Goal: Task Accomplishment & Management: Complete application form

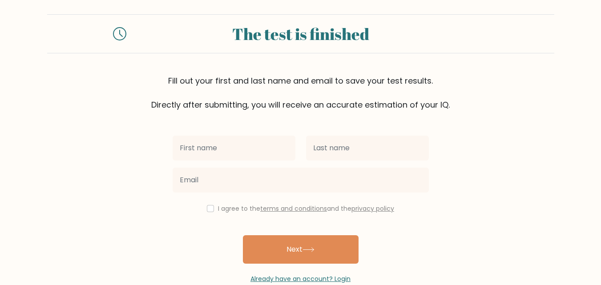
scroll to position [27, 0]
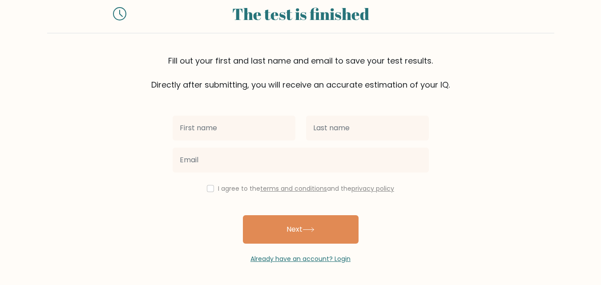
click at [251, 117] on input "text" at bounding box center [233, 128] width 123 height 25
type input "[PERSON_NAME]"
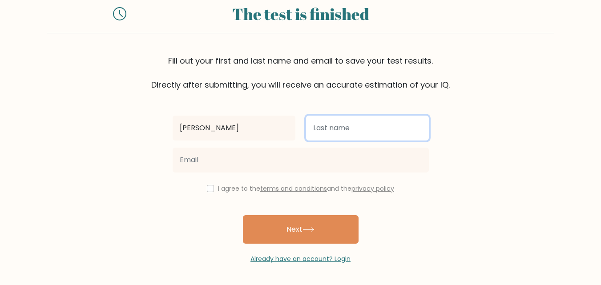
click at [319, 129] on input "text" at bounding box center [367, 128] width 123 height 25
type input "Khan"
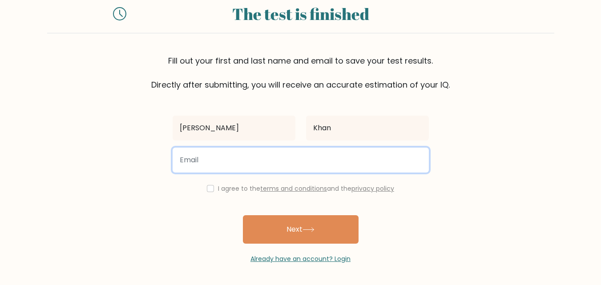
click at [273, 149] on input "email" at bounding box center [300, 160] width 256 height 25
click at [208, 161] on input "email" at bounding box center [300, 160] width 256 height 25
click at [195, 154] on input "sohailkhan96196@gmail.co" at bounding box center [300, 160] width 256 height 25
click at [291, 161] on input "sohailkhan96196@gmail.co" at bounding box center [300, 160] width 256 height 25
type input "sohailkhan96196@gmail.com"
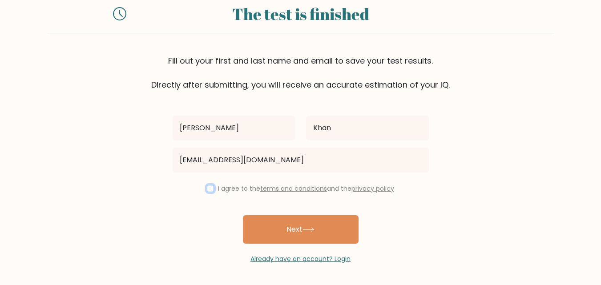
click at [211, 187] on input "checkbox" at bounding box center [210, 188] width 7 height 7
checkbox input "true"
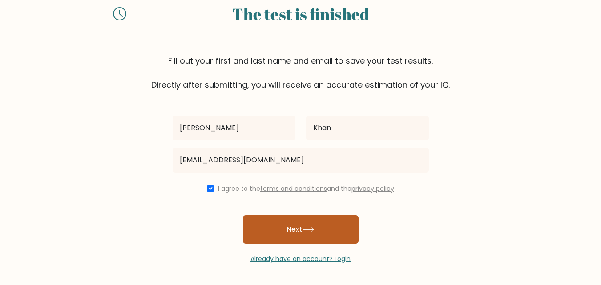
click at [296, 224] on button "Next" at bounding box center [301, 229] width 116 height 28
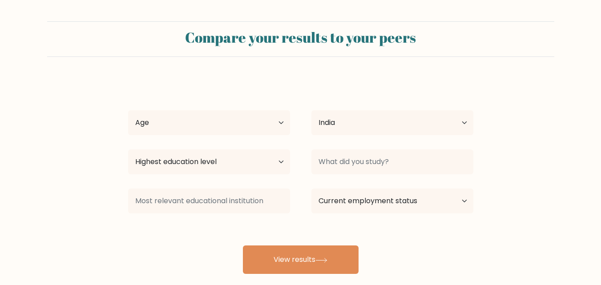
select select "IN"
click at [203, 131] on select "Age Under 18 years old 18-24 years old 25-34 years old 35-44 years old 45-54 ye…" at bounding box center [209, 122] width 162 height 25
select select "18_24"
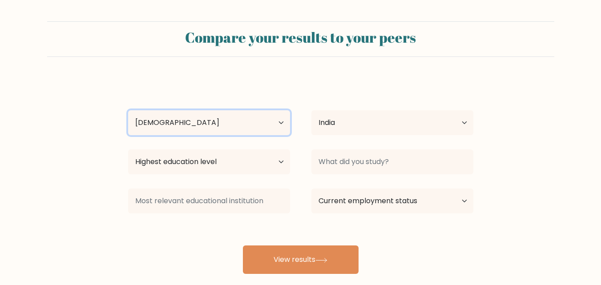
click at [128, 110] on select "Age Under 18 years old 18-24 years old 25-34 years old 35-44 years old 45-54 ye…" at bounding box center [209, 122] width 162 height 25
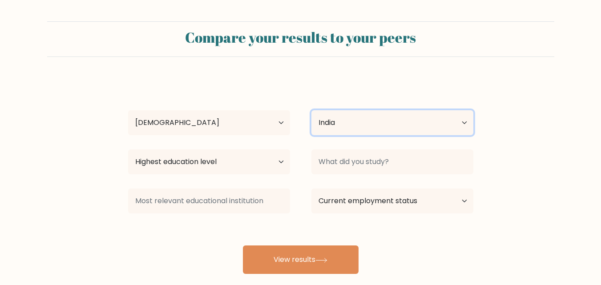
click at [350, 126] on select "Country Afghanistan Albania Algeria American Samoa Andorra Angola Anguilla Anta…" at bounding box center [392, 122] width 162 height 25
click at [372, 121] on select "Country Afghanistan Albania Algeria American Samoa Andorra Angola Anguilla Anta…" at bounding box center [392, 122] width 162 height 25
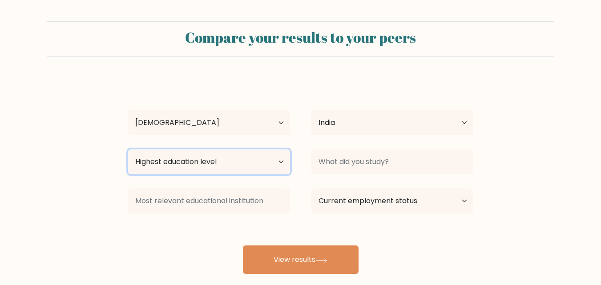
click at [198, 164] on select "Highest education level No schooling Primary Lower Secondary Upper Secondary Oc…" at bounding box center [209, 161] width 162 height 25
select select "upper_secondary"
click at [128, 149] on select "Highest education level No schooling Primary Lower Secondary Upper Secondary Oc…" at bounding box center [209, 161] width 162 height 25
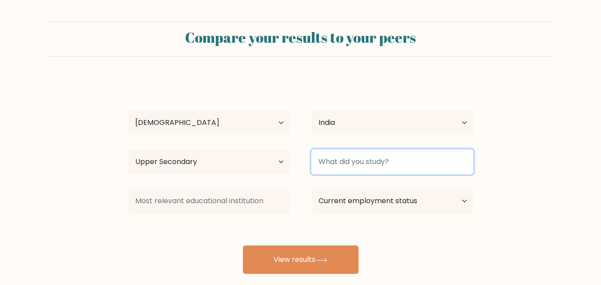
click at [377, 161] on input at bounding box center [392, 161] width 162 height 25
click at [357, 168] on input at bounding box center [392, 161] width 162 height 25
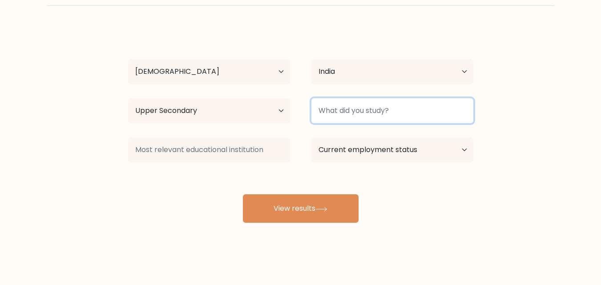
scroll to position [52, 0]
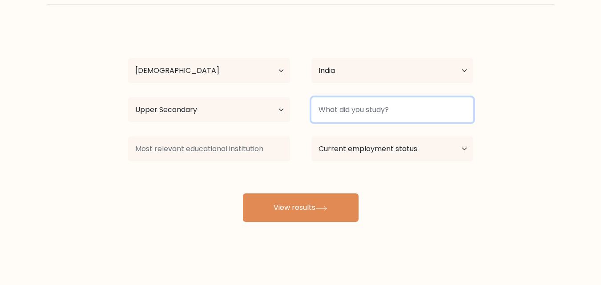
type input ","
type input ".."
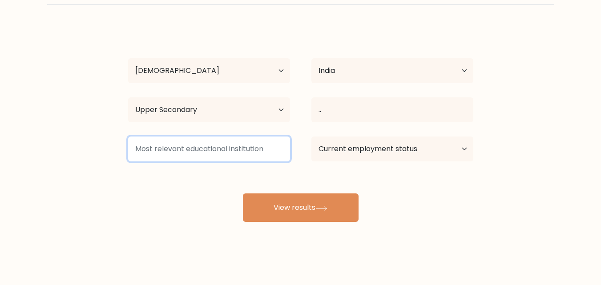
click at [191, 147] on input at bounding box center [209, 148] width 162 height 25
click at [252, 157] on input at bounding box center [209, 148] width 162 height 25
type input ".."
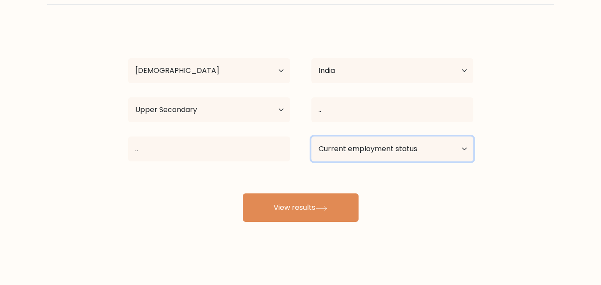
click at [395, 146] on select "Current employment status Employed Student Retired Other / prefer not to answer" at bounding box center [392, 148] width 162 height 25
click at [311, 136] on select "Current employment status Employed Student Retired Other / prefer not to answer" at bounding box center [392, 148] width 162 height 25
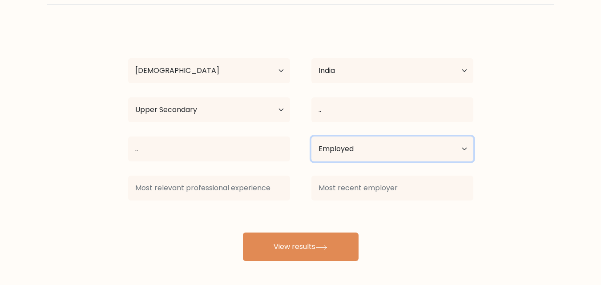
click at [361, 151] on select "Current employment status Employed Student Retired Other / prefer not to answer" at bounding box center [392, 148] width 162 height 25
select select "student"
click at [311, 136] on select "Current employment status Employed Student Retired Other / prefer not to answer" at bounding box center [392, 148] width 162 height 25
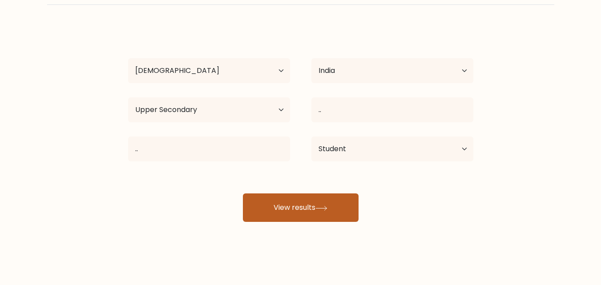
click at [307, 208] on button "View results" at bounding box center [301, 207] width 116 height 28
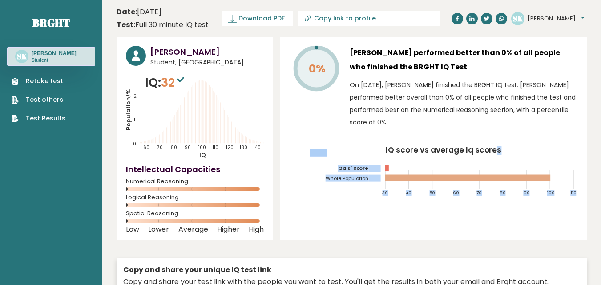
drag, startPoint x: 382, startPoint y: 148, endPoint x: 493, endPoint y: 150, distance: 110.7
click at [493, 150] on icon "IQ score vs average Iq scores 30 40 50 60 70 80 90 100 110 Qais' Score Whole Po…" at bounding box center [433, 174] width 288 height 56
click at [493, 150] on tspan "IQ score vs average Iq scores" at bounding box center [443, 149] width 116 height 11
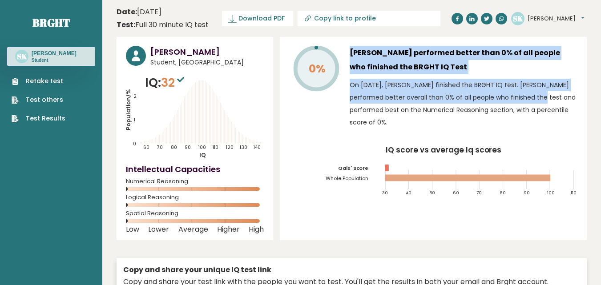
drag, startPoint x: 343, startPoint y: 90, endPoint x: 484, endPoint y: 101, distance: 141.8
click at [484, 101] on div "0% Sohail Khan performed better than 0% of all people who finished the BRGHT IQ…" at bounding box center [433, 89] width 288 height 87
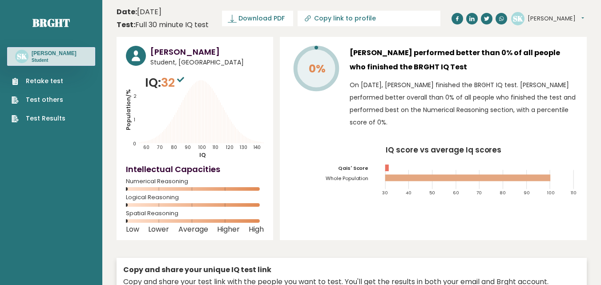
click at [501, 104] on p "On September 15, 2025, Sohail Khan finished the BRGHT IQ test. Sohail performed…" at bounding box center [463, 104] width 228 height 50
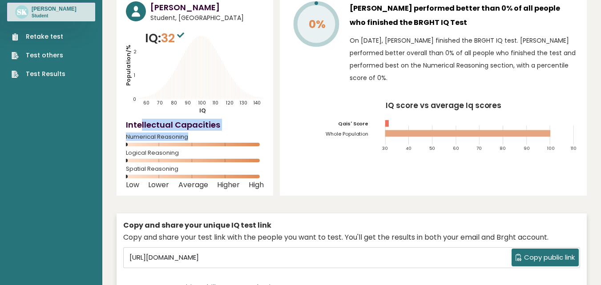
drag, startPoint x: 141, startPoint y: 122, endPoint x: 208, endPoint y: 135, distance: 68.4
click at [208, 135] on div "Intellectual Capacities Numerical Reasoning" at bounding box center [195, 134] width 138 height 31
click at [208, 135] on span "Numerical Reasoning" at bounding box center [195, 137] width 138 height 4
drag, startPoint x: 128, startPoint y: 137, endPoint x: 208, endPoint y: 141, distance: 79.7
click at [208, 141] on div "Numerical Reasoning" at bounding box center [195, 142] width 138 height 14
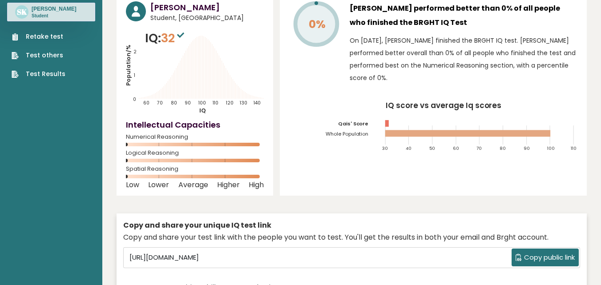
click at [208, 141] on div "Numerical Reasoning" at bounding box center [195, 142] width 138 height 14
drag, startPoint x: 120, startPoint y: 155, endPoint x: 220, endPoint y: 156, distance: 100.0
click at [220, 156] on div "Sohail Khan Student, India IQ: 32 Population/% IQ 0 1 2 60 70 80 90 100 110 120…" at bounding box center [194, 93] width 156 height 203
click at [221, 156] on div "Logical Reasoning" at bounding box center [195, 158] width 138 height 14
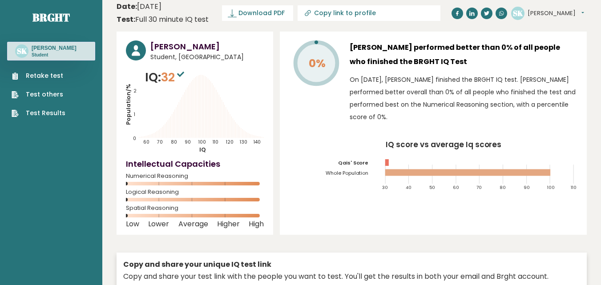
scroll to position [0, 0]
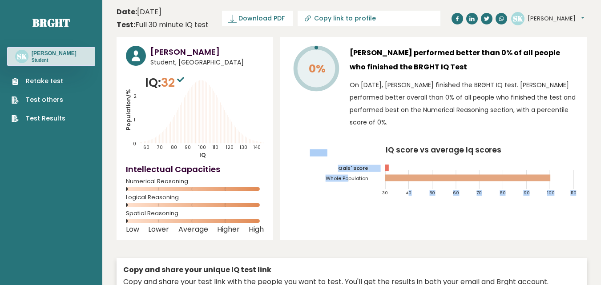
drag, startPoint x: 353, startPoint y: 160, endPoint x: 406, endPoint y: 198, distance: 65.1
click at [407, 203] on icon "IQ score vs average Iq scores 30 40 50 60 70 80 90 100 110 Qais' Score Whole Po…" at bounding box center [433, 174] width 288 height 56
click at [406, 197] on icon "IQ score vs average Iq scores 30 40 50 60 70 80 90 100 110 Qais' Score Whole Po…" at bounding box center [433, 174] width 288 height 56
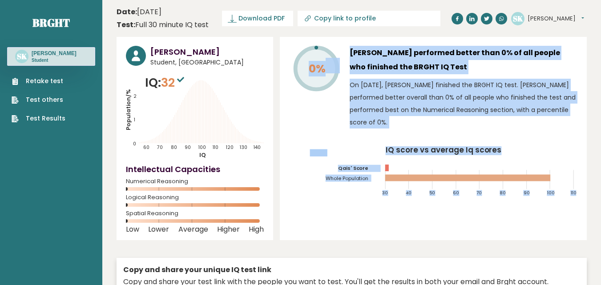
drag, startPoint x: 301, startPoint y: 89, endPoint x: 366, endPoint y: 171, distance: 104.1
click at [368, 172] on div "0% Sohail Khan performed better than 0% of all people who finished the BRGHT IQ…" at bounding box center [433, 138] width 307 height 203
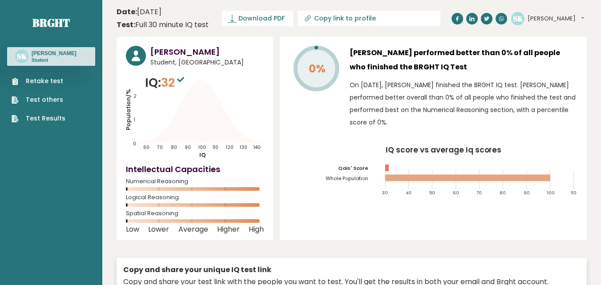
drag, startPoint x: 372, startPoint y: 185, endPoint x: 607, endPoint y: 80, distance: 257.7
click at [401, 175] on icon "IQ score vs average Iq scores 30 40 50 60 70 80 90 100 110 Qais' Score Whole Po…" at bounding box center [433, 174] width 288 height 56
click at [552, 20] on button "Sohail" at bounding box center [555, 18] width 56 height 9
click at [556, 73] on link "Logout" at bounding box center [550, 69] width 45 height 12
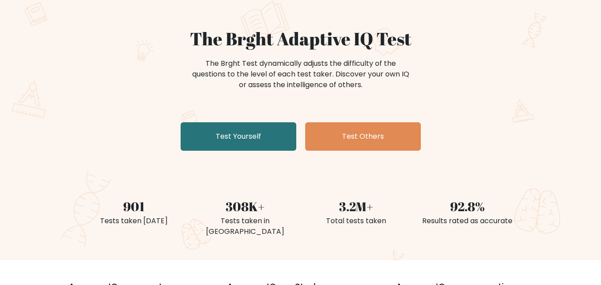
scroll to position [44, 0]
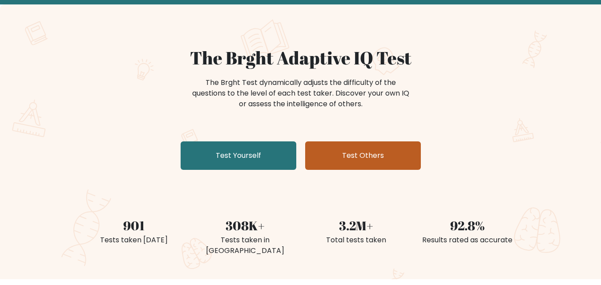
click at [358, 161] on link "Test Others" at bounding box center [363, 155] width 116 height 28
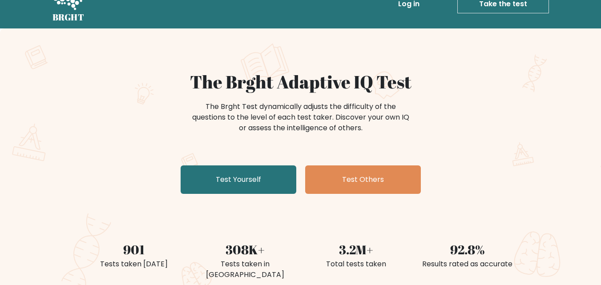
scroll to position [0, 0]
